Goal: Task Accomplishment & Management: Use online tool/utility

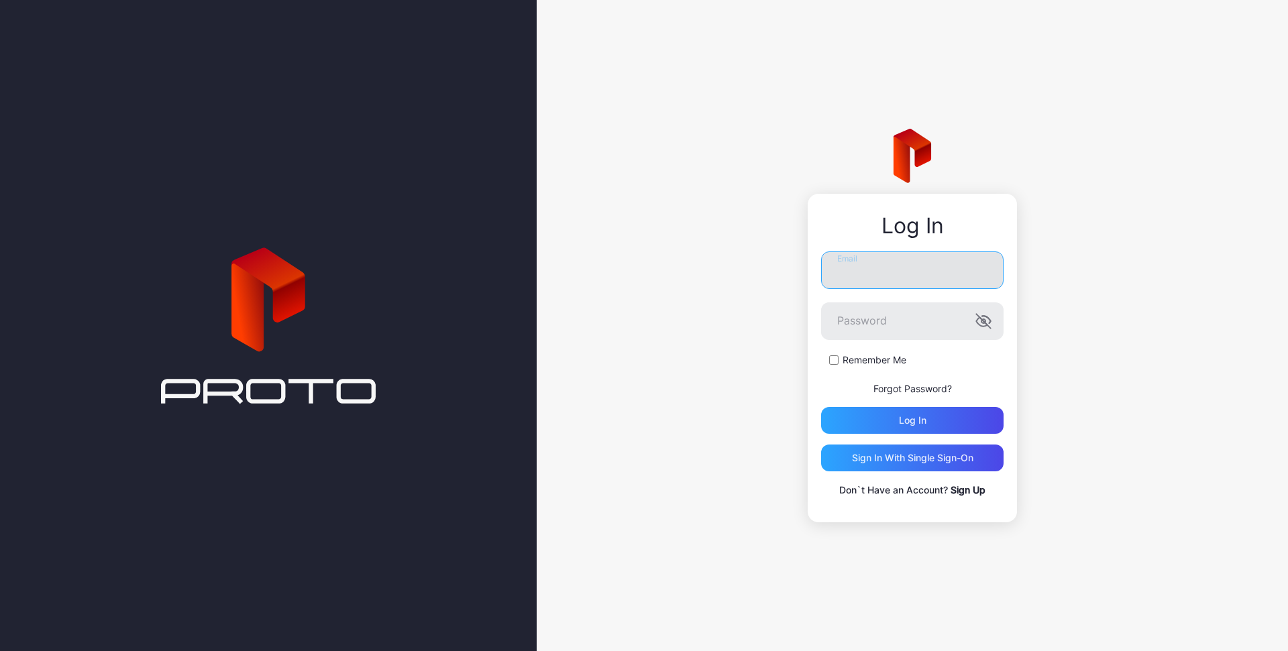
click at [867, 278] on input "Email" at bounding box center [912, 271] width 182 height 38
type input "**********"
click at [916, 418] on div "Log in" at bounding box center [913, 420] width 28 height 11
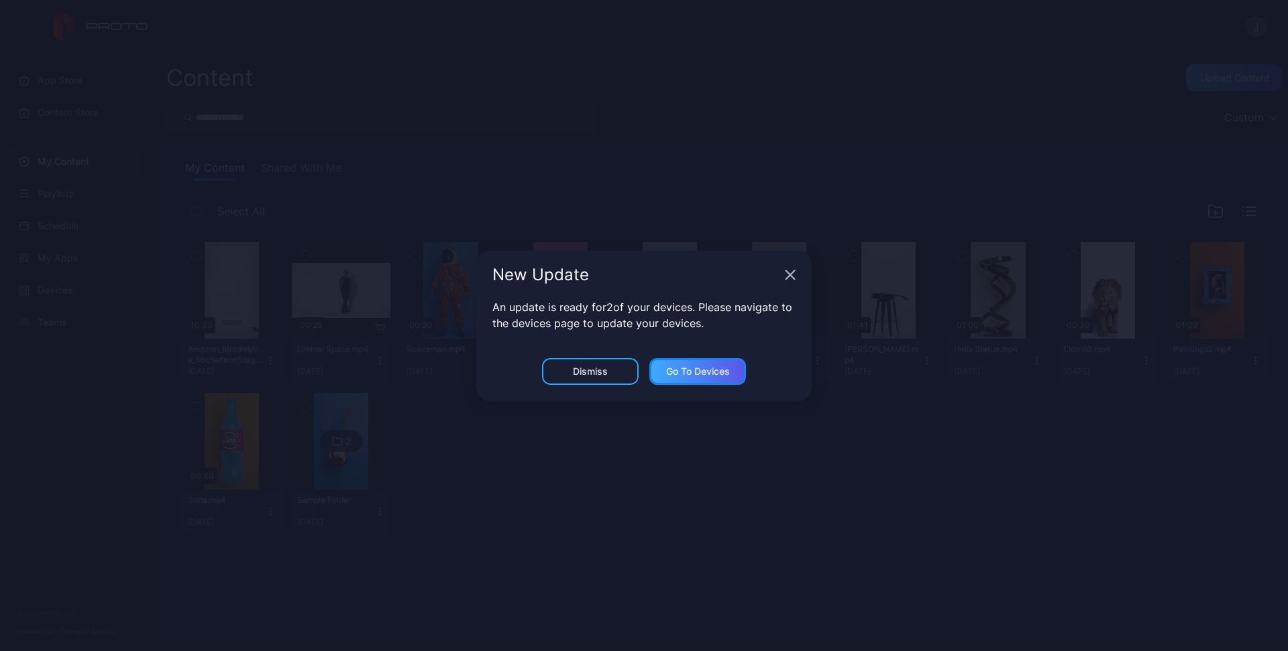
click at [680, 373] on div "Go to devices" at bounding box center [698, 371] width 64 height 11
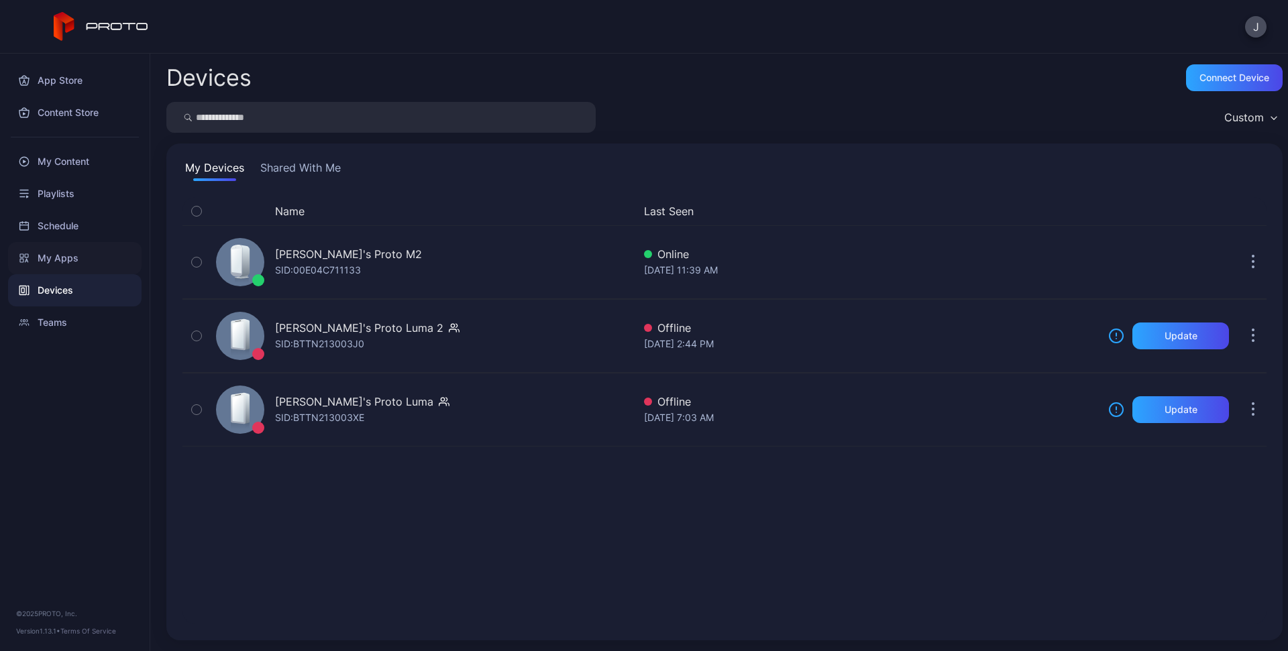
click at [74, 258] on div "My Apps" at bounding box center [74, 258] width 133 height 32
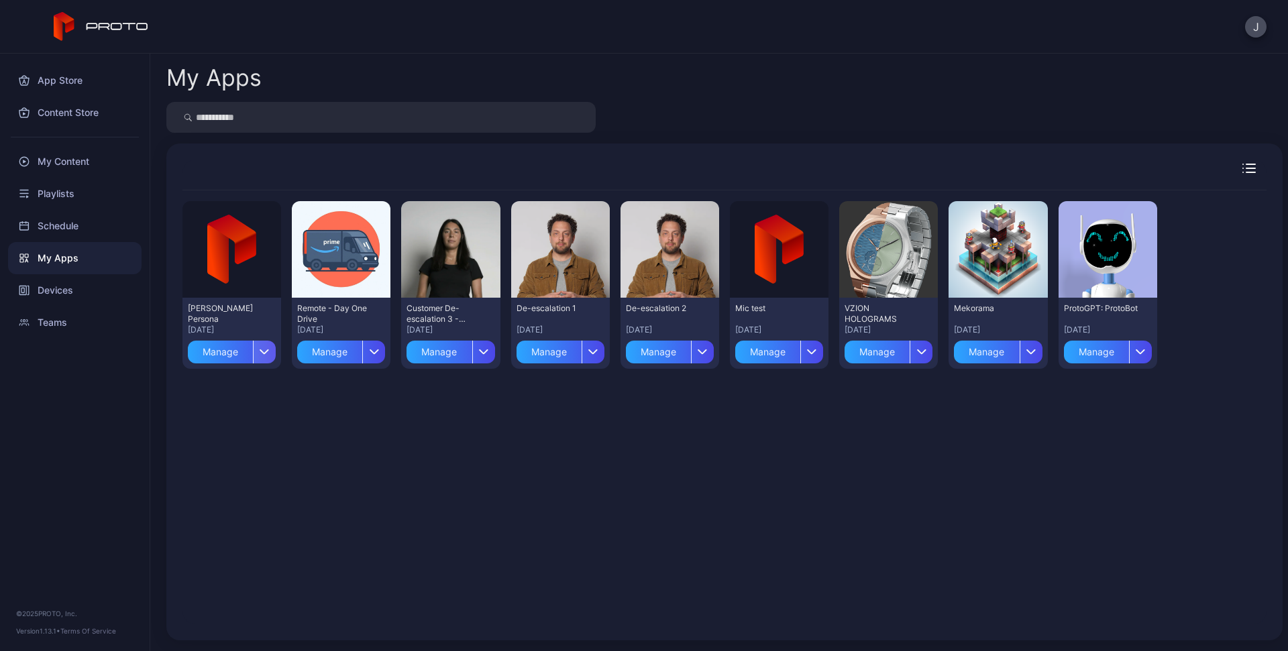
click at [263, 354] on icon "button" at bounding box center [265, 352] width 8 height 4
click at [241, 392] on button "Install" at bounding box center [231, 391] width 114 height 43
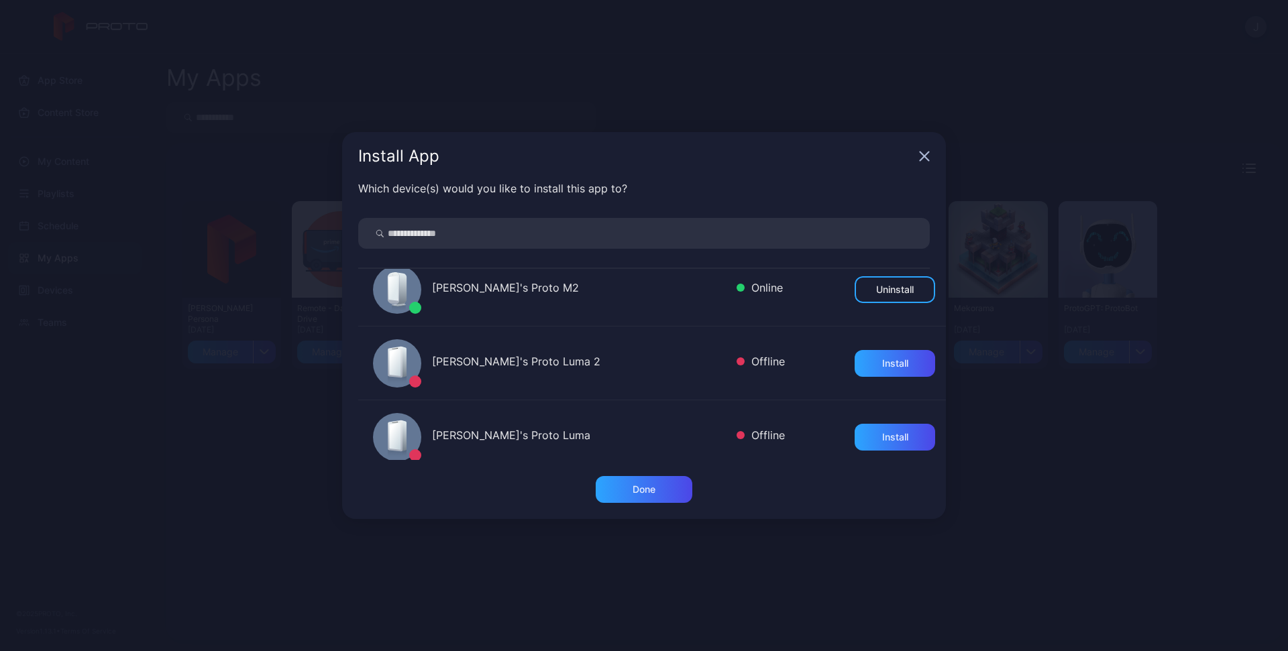
scroll to position [30, 0]
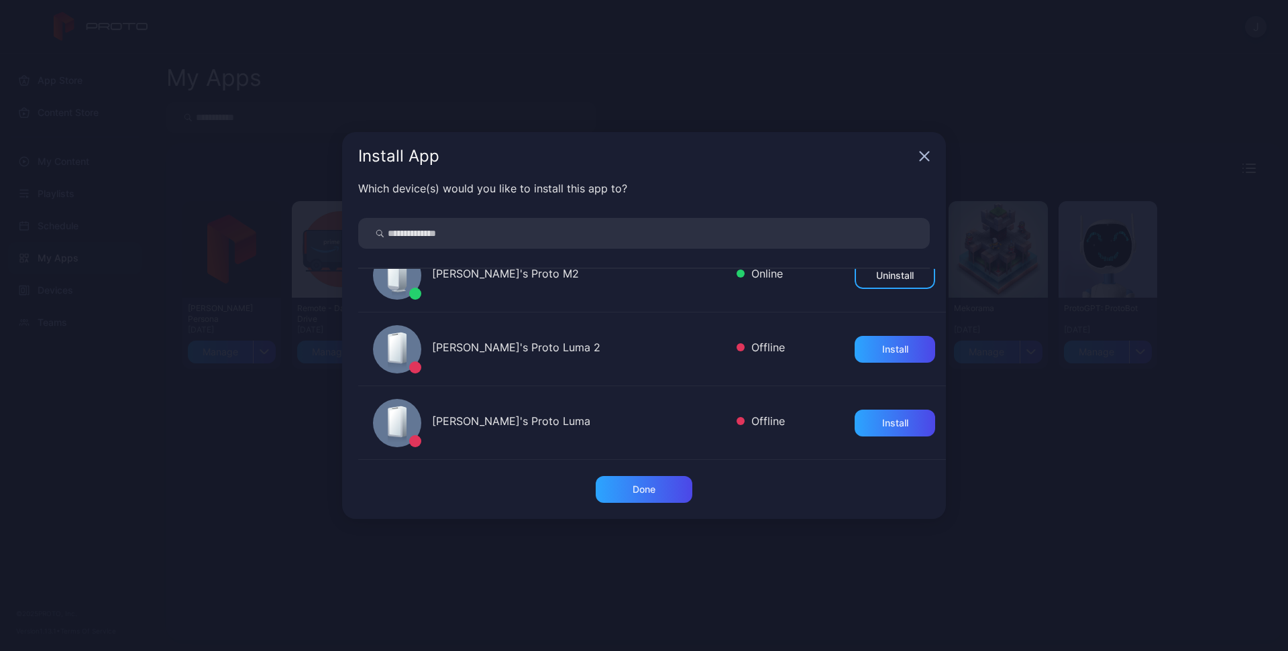
click at [925, 160] on icon "button" at bounding box center [924, 156] width 11 height 11
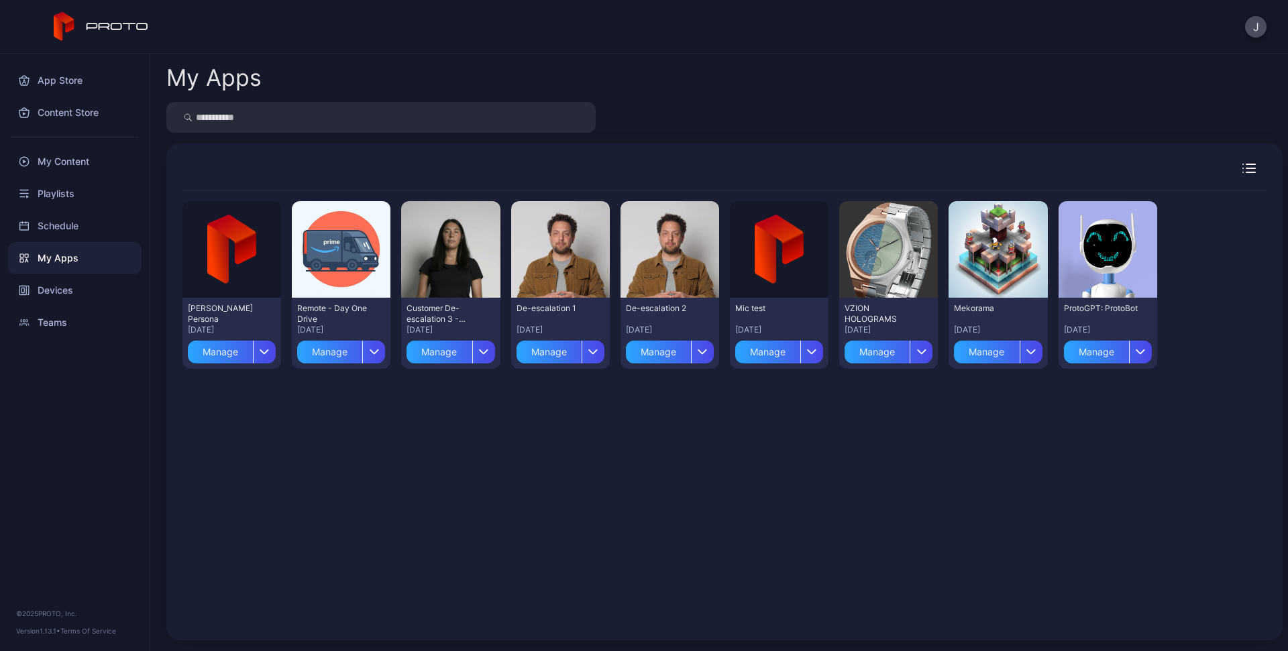
click at [97, 409] on div "App Store Content Store My Content Playlists Schedule My Apps Devices Teams © 2…" at bounding box center [75, 353] width 150 height 598
click at [78, 162] on div "My Content" at bounding box center [74, 162] width 133 height 32
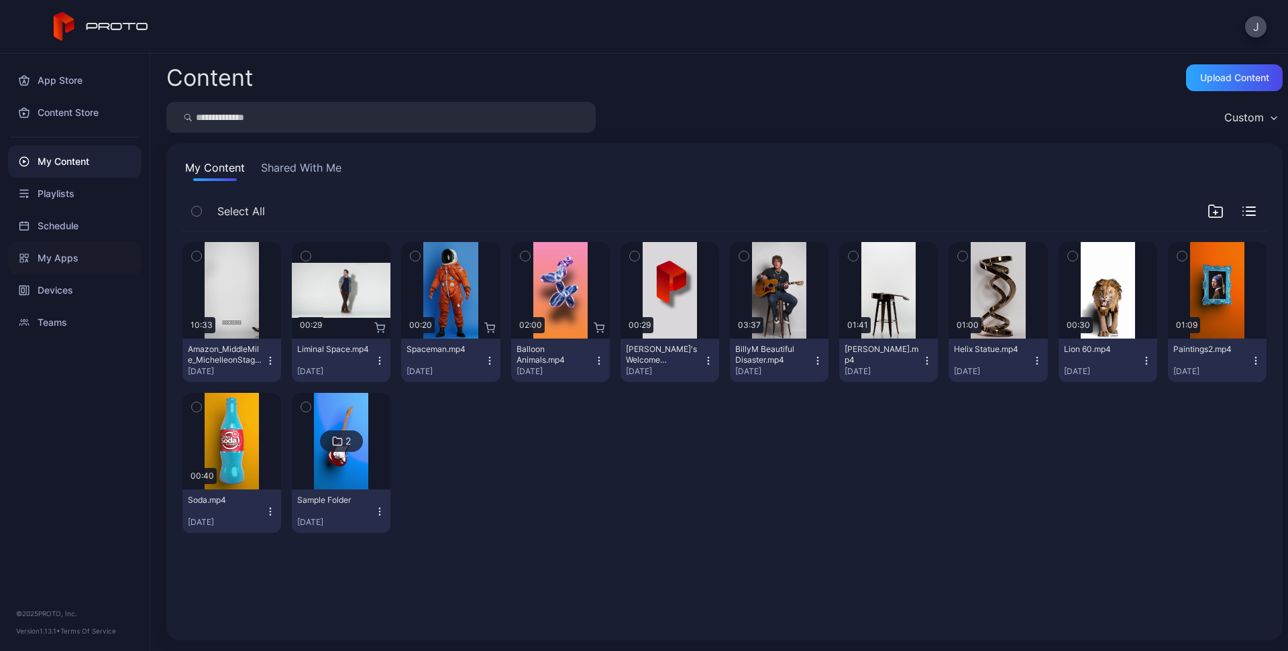
click at [83, 260] on div "My Apps" at bounding box center [74, 258] width 133 height 32
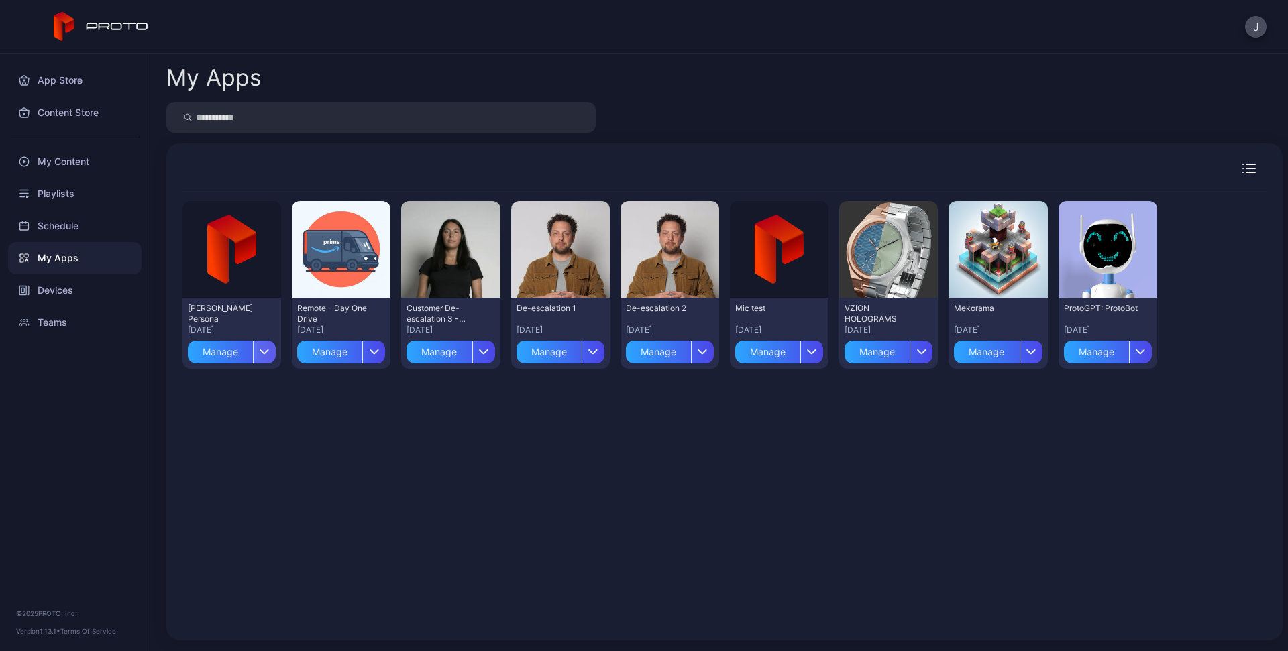
click at [261, 356] on div "button" at bounding box center [264, 352] width 23 height 23
click at [233, 398] on button "Install" at bounding box center [231, 391] width 114 height 43
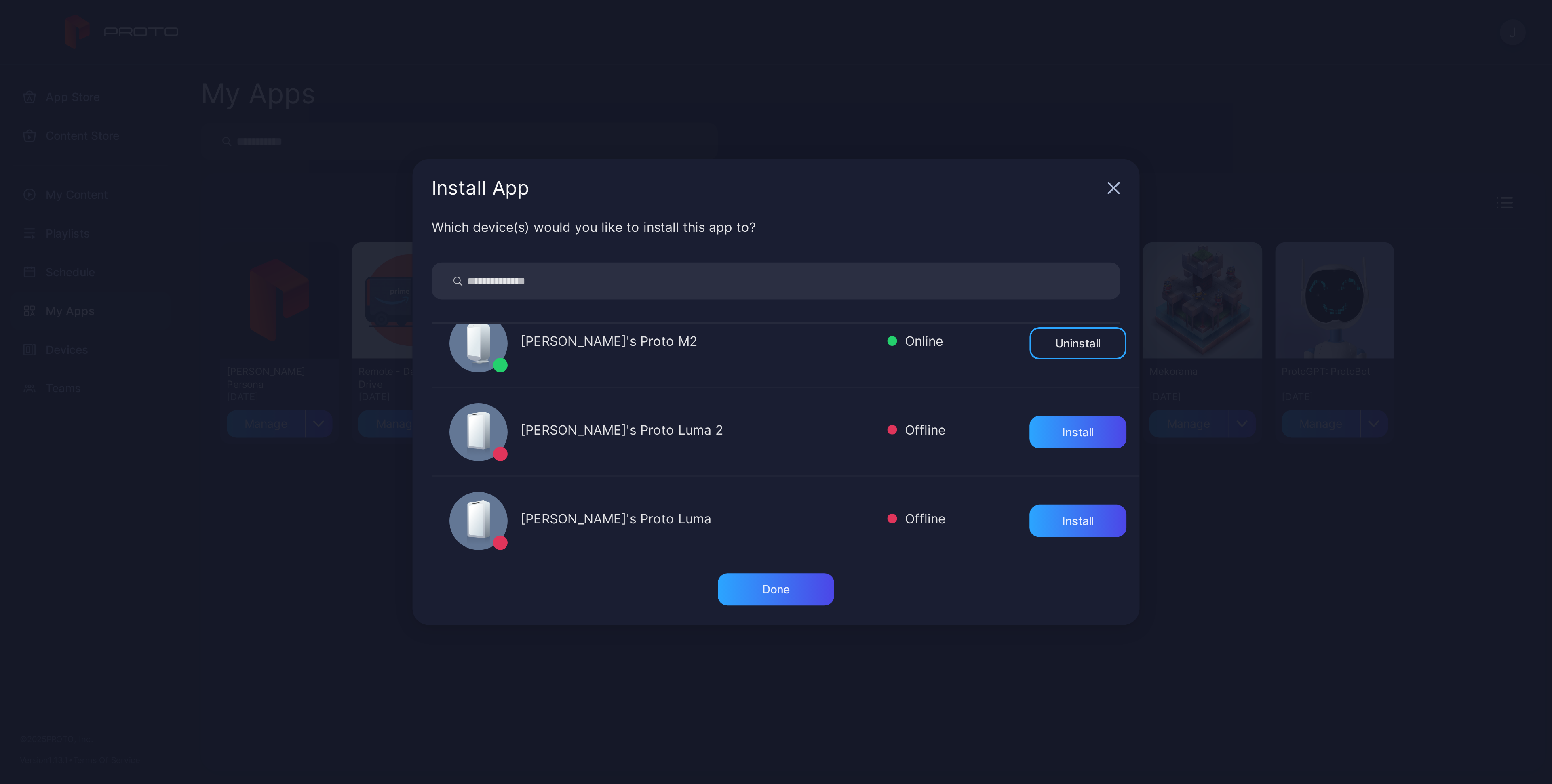
scroll to position [18, 0]
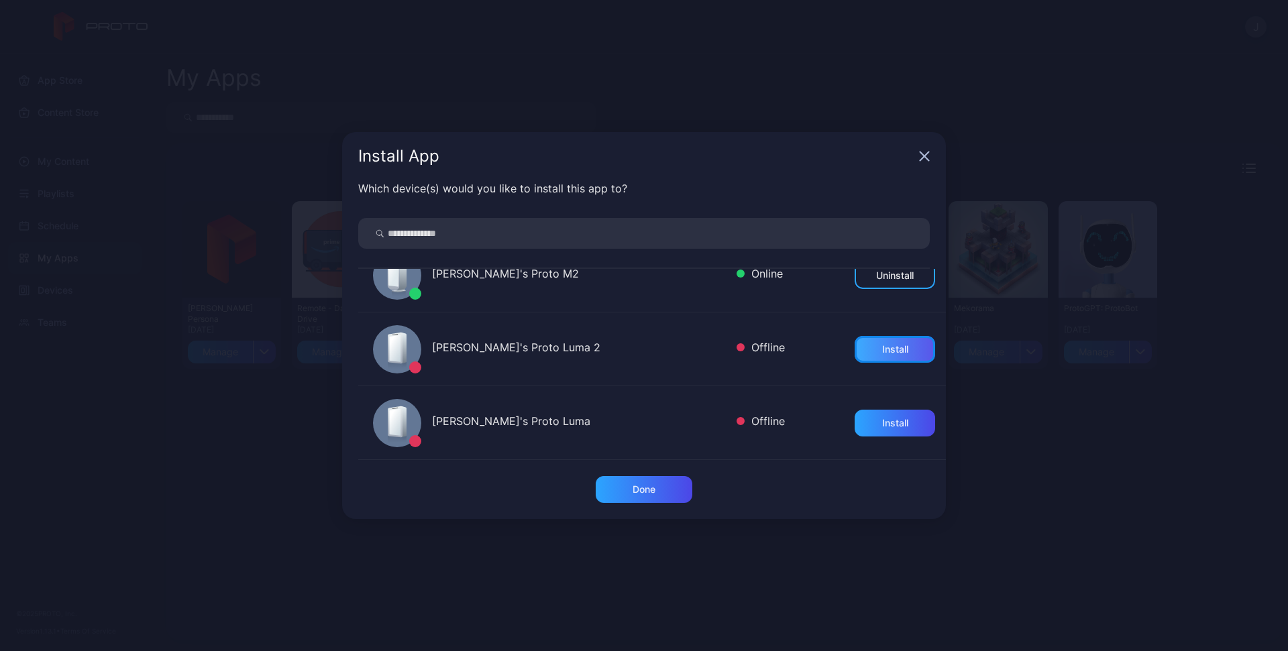
click at [891, 353] on div "Install" at bounding box center [895, 349] width 26 height 11
click at [884, 431] on div "Install" at bounding box center [895, 423] width 80 height 27
click at [658, 488] on div "Done" at bounding box center [644, 489] width 97 height 27
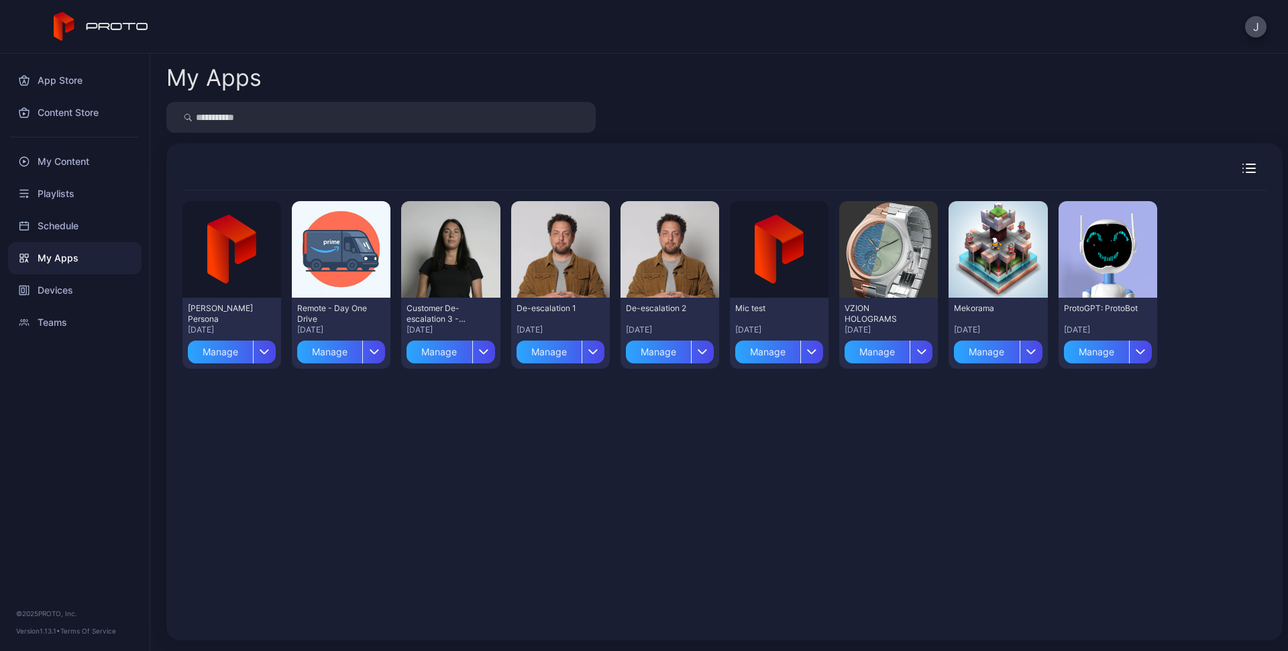
click at [385, 430] on div "Preview [PERSON_NAME] Persona [DATE] Manage Preview Remote - Day One Drive [DAT…" at bounding box center [724, 408] width 1084 height 434
click at [344, 254] on div "Preview" at bounding box center [341, 249] width 43 height 21
click at [335, 452] on div "Preview [PERSON_NAME] Persona [DATE] Manage Preview Remote - Day One Drive [DAT…" at bounding box center [724, 408] width 1084 height 434
click at [308, 420] on div "Preview [PERSON_NAME] Persona [DATE] Manage Preview Remote - Day One Drive [DAT…" at bounding box center [724, 408] width 1084 height 434
